Goal: Navigation & Orientation: Find specific page/section

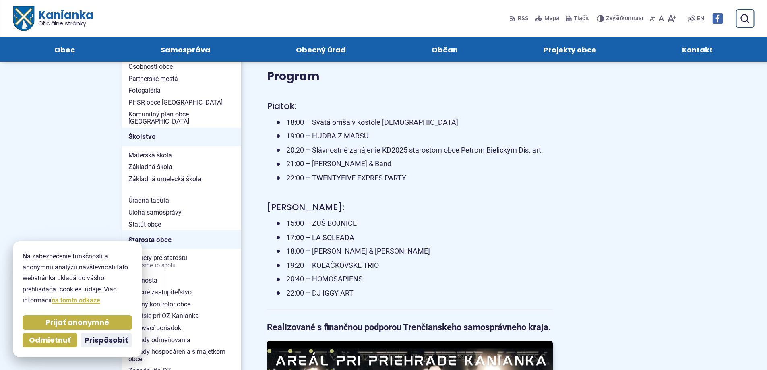
scroll to position [242, 0]
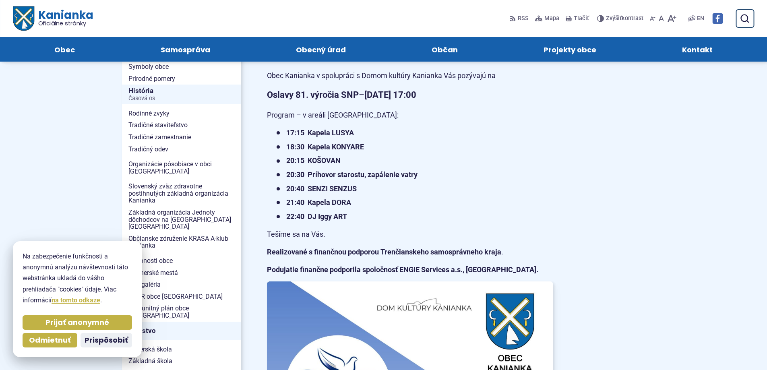
scroll to position [161, 0]
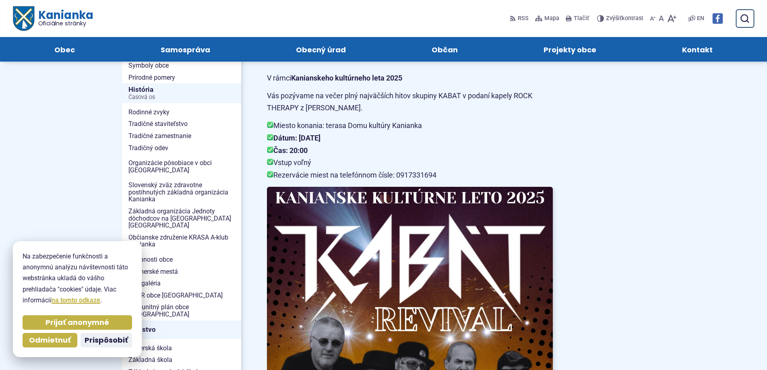
scroll to position [161, 0]
